Goal: Task Accomplishment & Management: Manage account settings

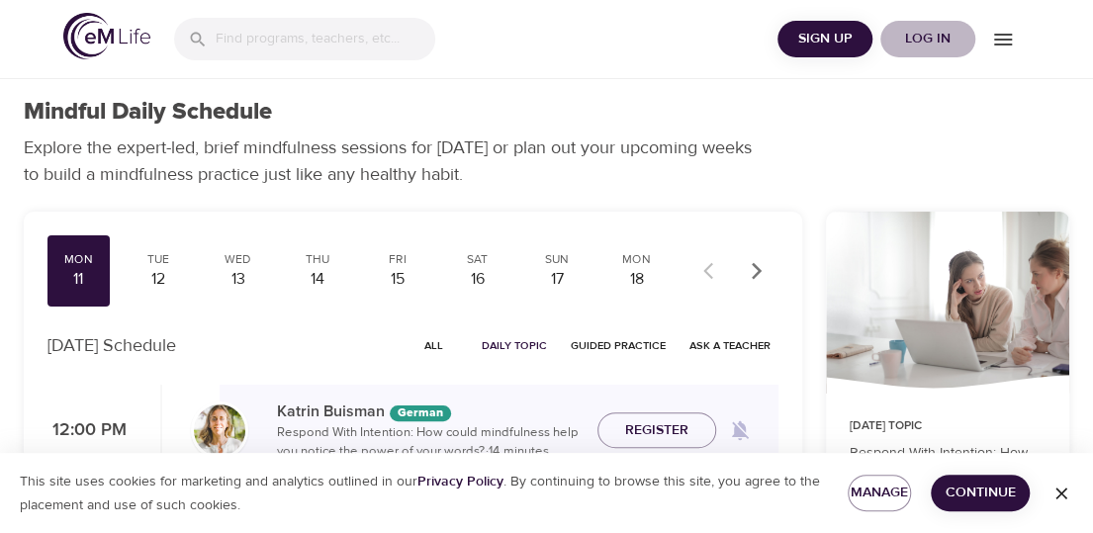
click at [933, 33] on span "Log in" at bounding box center [927, 39] width 79 height 25
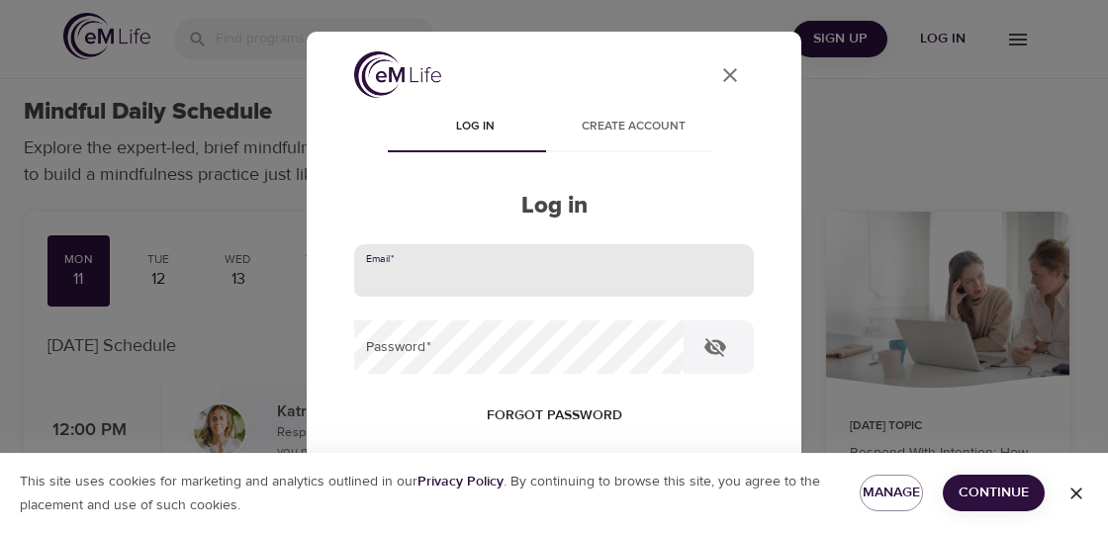
click at [402, 261] on input "email" at bounding box center [554, 270] width 400 height 53
type input "[EMAIL_ADDRESS][DOMAIN_NAME]"
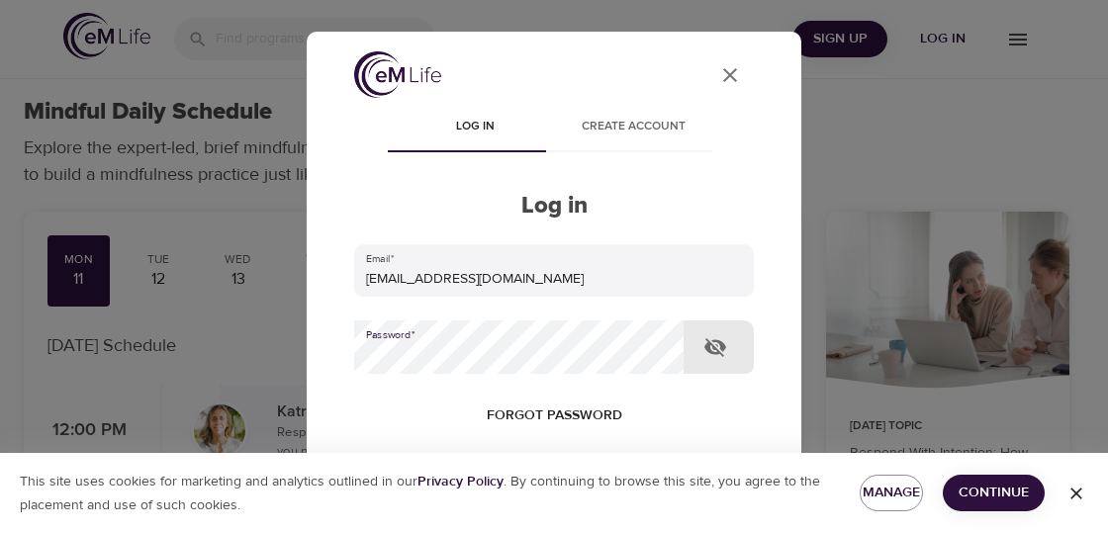
click at [505, 522] on button "Log in" at bounding box center [553, 543] width 97 height 42
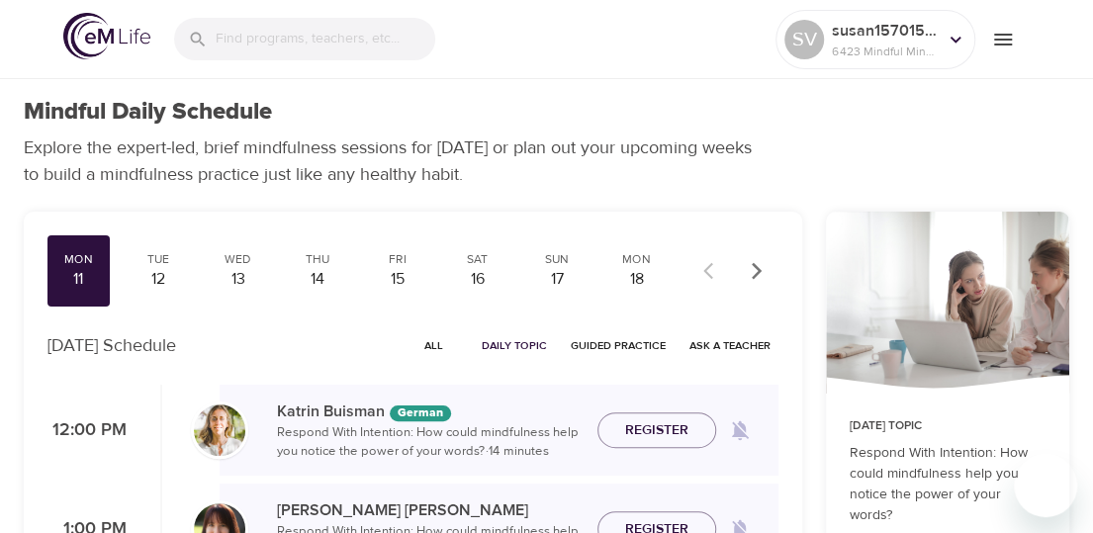
checkbox input "true"
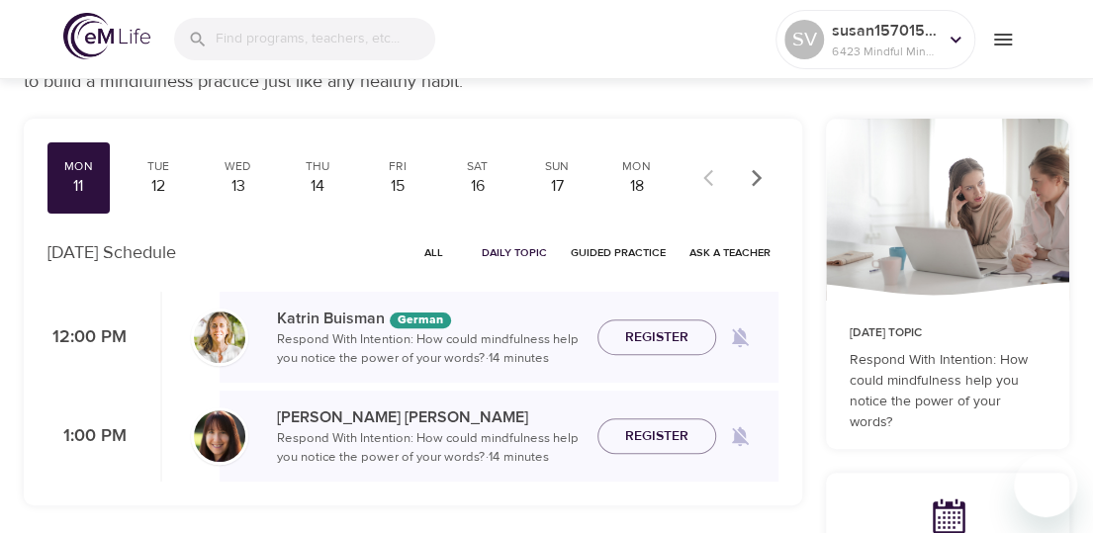
scroll to position [99, 0]
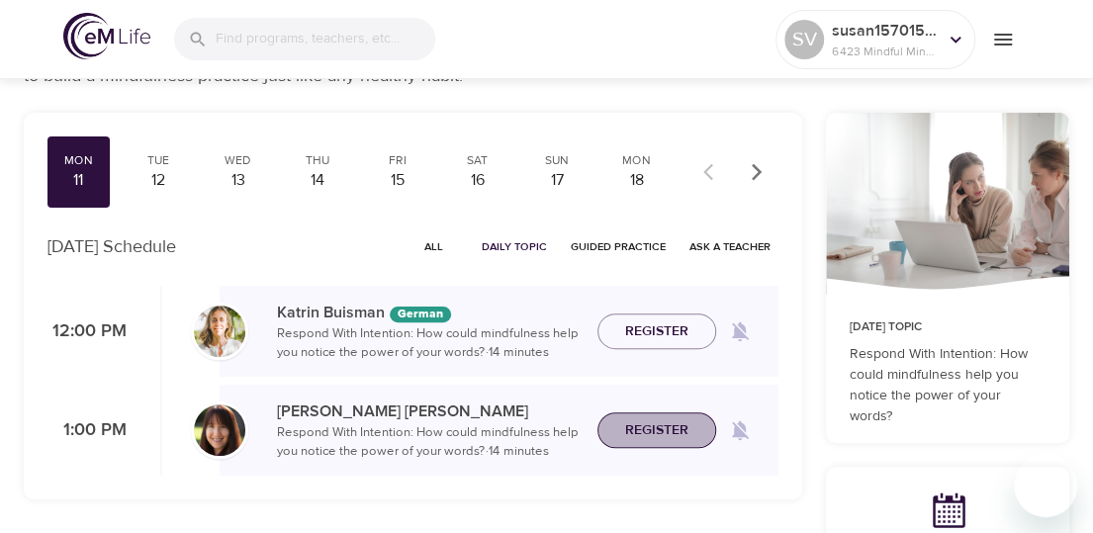
click at [641, 430] on span "Register" at bounding box center [656, 430] width 63 height 25
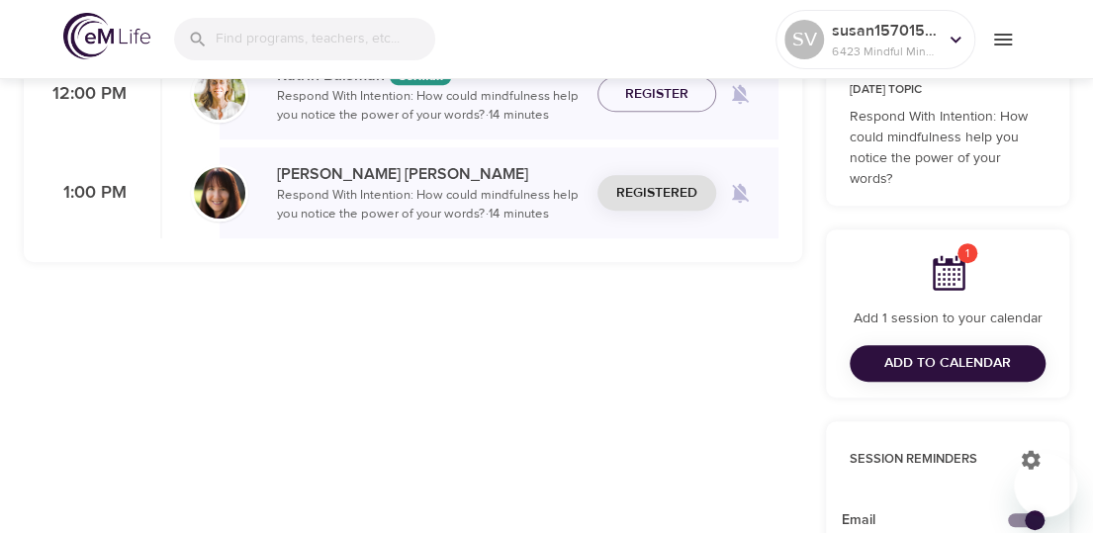
scroll to position [336, 0]
click at [955, 39] on icon at bounding box center [956, 40] width 22 height 22
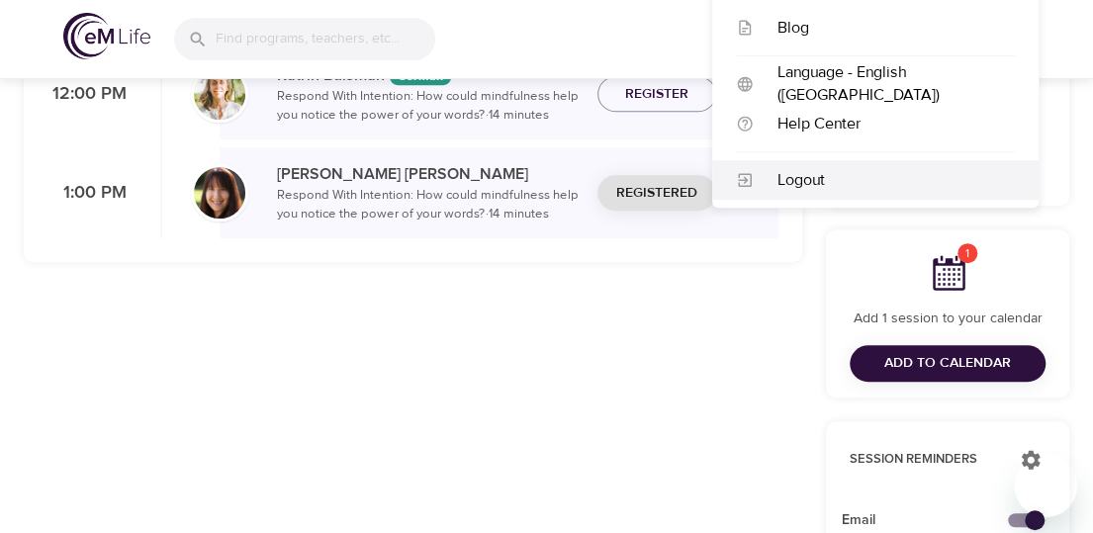
click at [811, 178] on div "Logout" at bounding box center [884, 180] width 261 height 23
